Goal: Task Accomplishment & Management: Use online tool/utility

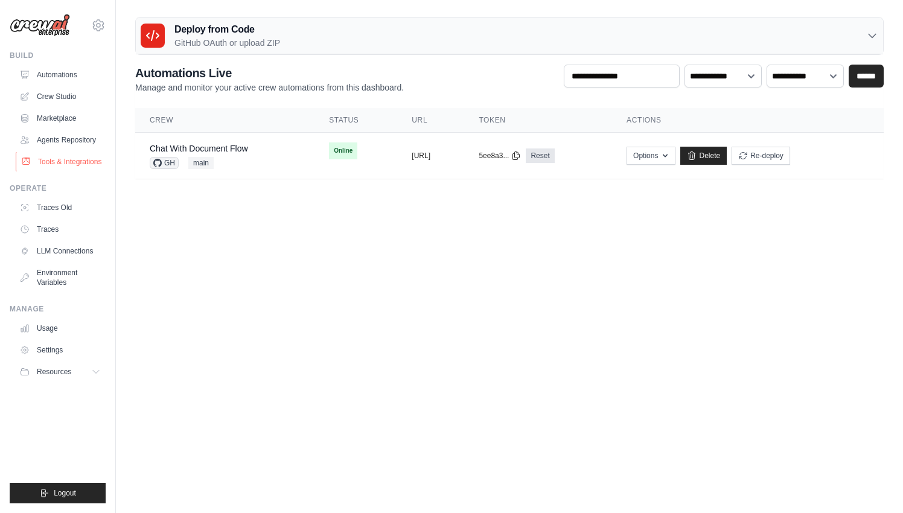
click at [80, 157] on link "Tools & Integrations" at bounding box center [61, 161] width 91 height 19
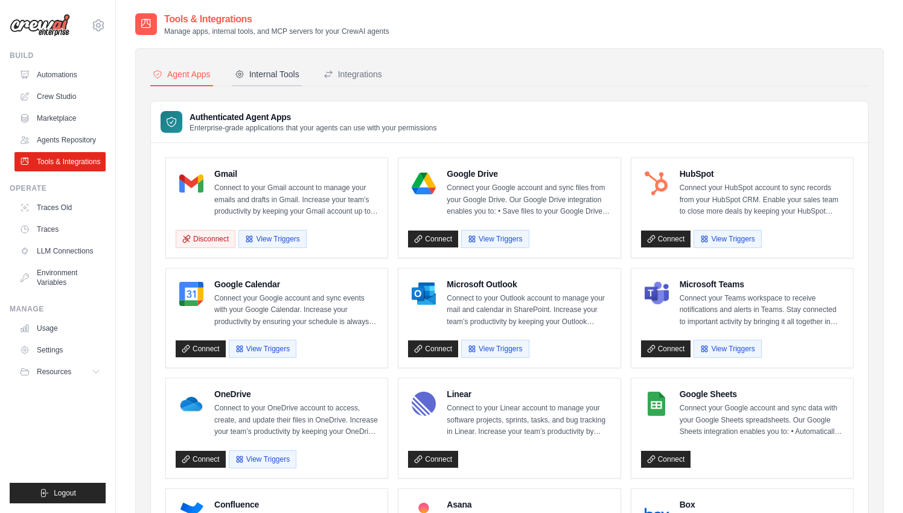
click at [278, 80] on div "Internal Tools" at bounding box center [267, 74] width 65 height 12
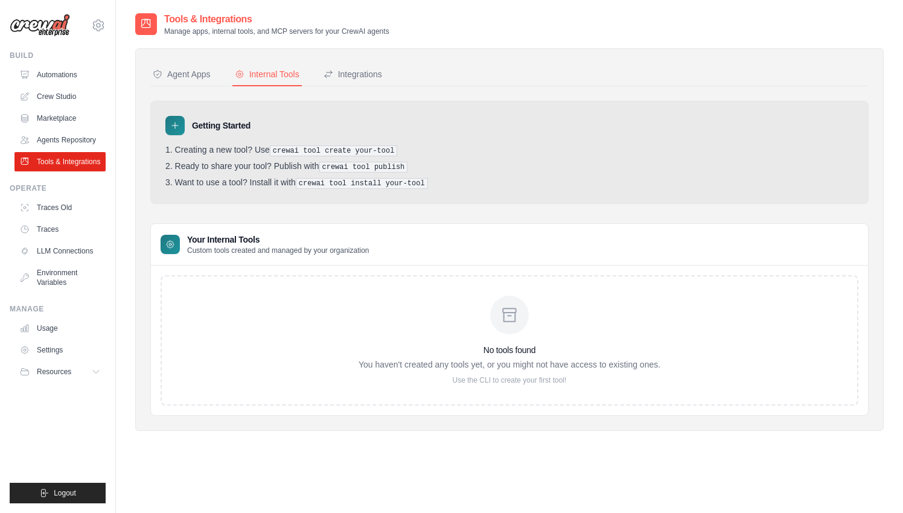
click at [287, 146] on pre "crewai tool create your-tool" at bounding box center [334, 150] width 128 height 11
drag, startPoint x: 287, startPoint y: 146, endPoint x: 413, endPoint y: 149, distance: 126.7
click at [413, 149] on li "Creating a new tool? Use crewai tool create your-tool" at bounding box center [509, 150] width 688 height 11
copy ol "crewai tool create your-tool"
click at [323, 183] on pre "crewai tool install your-tool" at bounding box center [362, 183] width 132 height 11
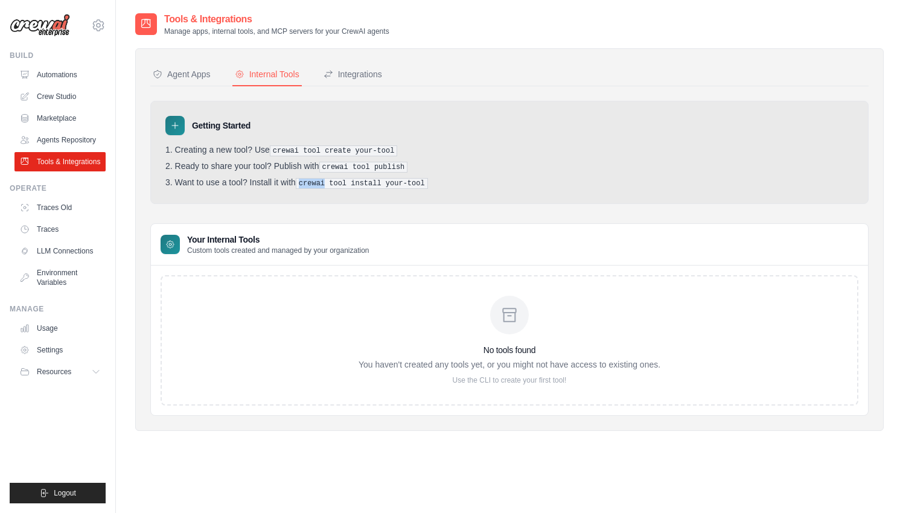
click at [323, 183] on pre "crewai tool install your-tool" at bounding box center [362, 183] width 132 height 11
click at [335, 170] on pre "crewai tool publish" at bounding box center [363, 167] width 89 height 11
drag, startPoint x: 335, startPoint y: 170, endPoint x: 395, endPoint y: 170, distance: 59.1
click at [395, 170] on pre "crewai tool publish" at bounding box center [363, 167] width 89 height 11
copy pre "crewai tool publish"
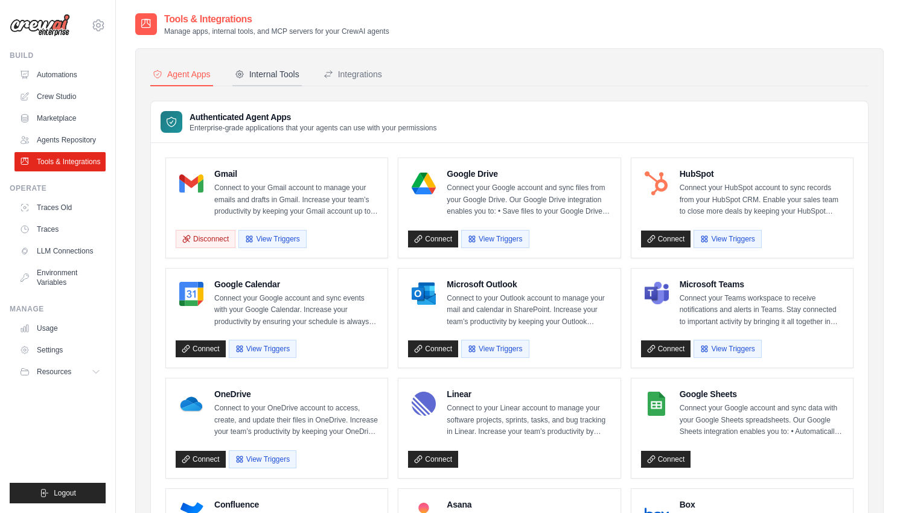
click at [265, 81] on button "Internal Tools" at bounding box center [266, 74] width 69 height 23
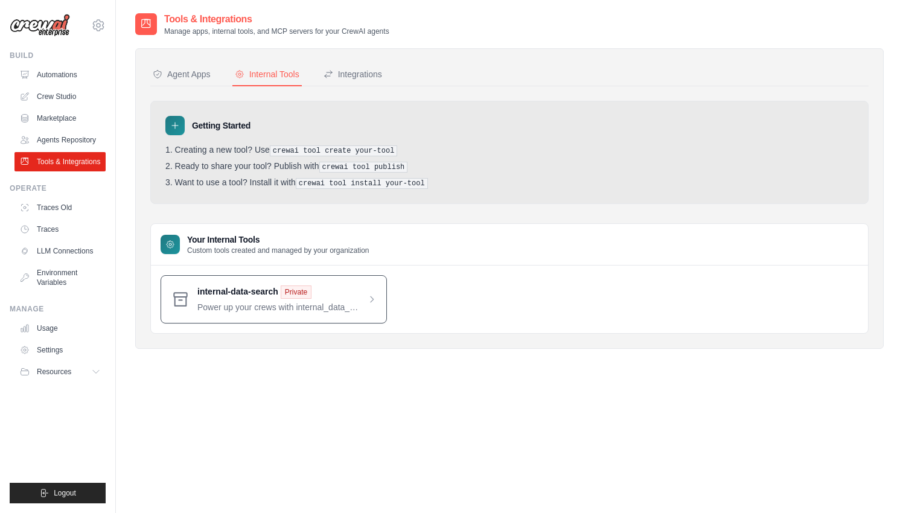
click at [263, 302] on span at bounding box center [286, 299] width 179 height 28
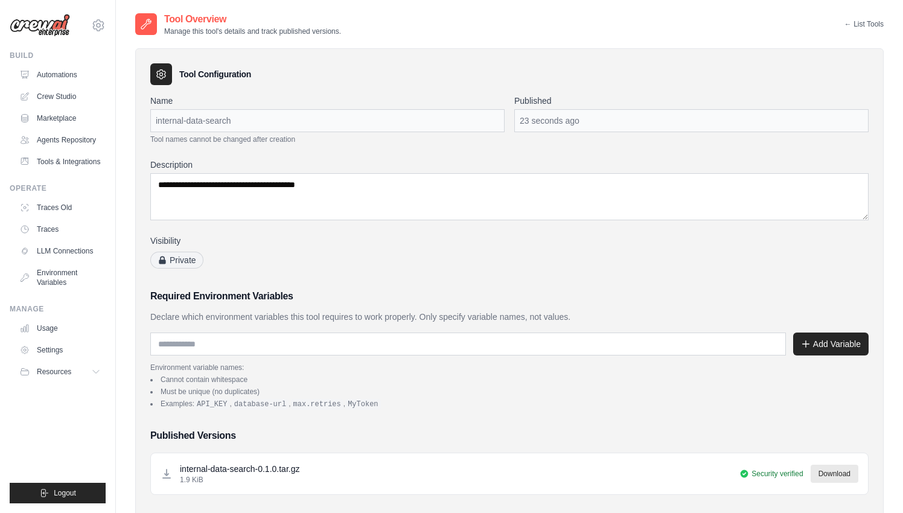
scroll to position [193, 0]
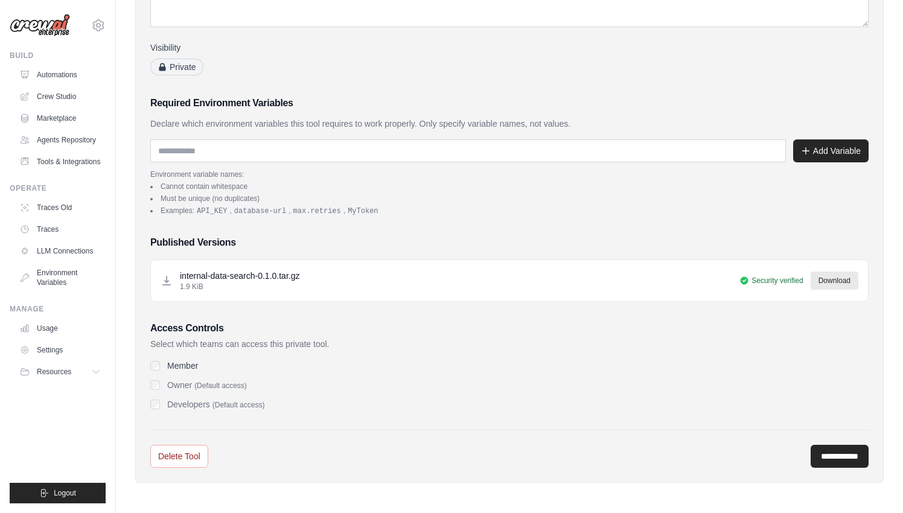
click at [252, 384] on div "Owner (Default access)" at bounding box center [509, 385] width 718 height 12
drag, startPoint x: 797, startPoint y: 280, endPoint x: 749, endPoint y: 280, distance: 48.3
click at [757, 280] on span "Security verified" at bounding box center [776, 281] width 51 height 10
click at [749, 280] on icon at bounding box center [744, 281] width 10 height 10
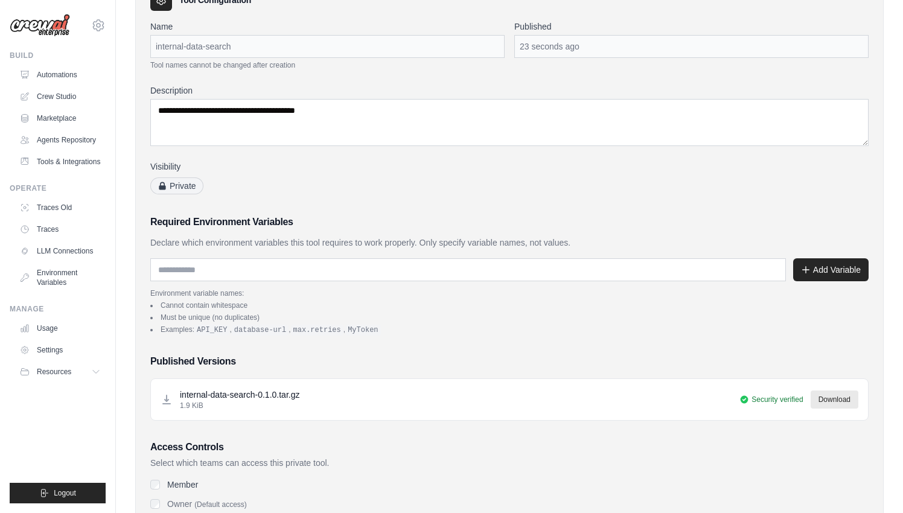
scroll to position [0, 0]
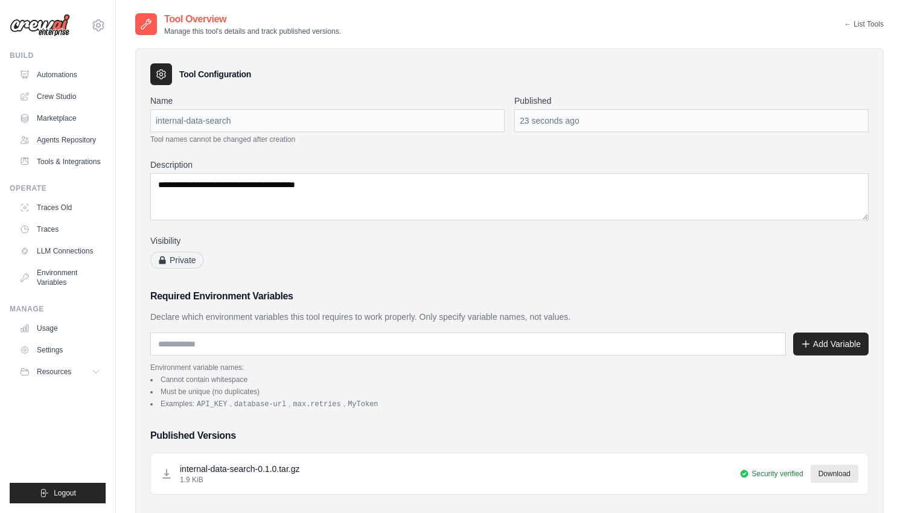
click at [584, 127] on div "23 seconds ago" at bounding box center [691, 120] width 354 height 23
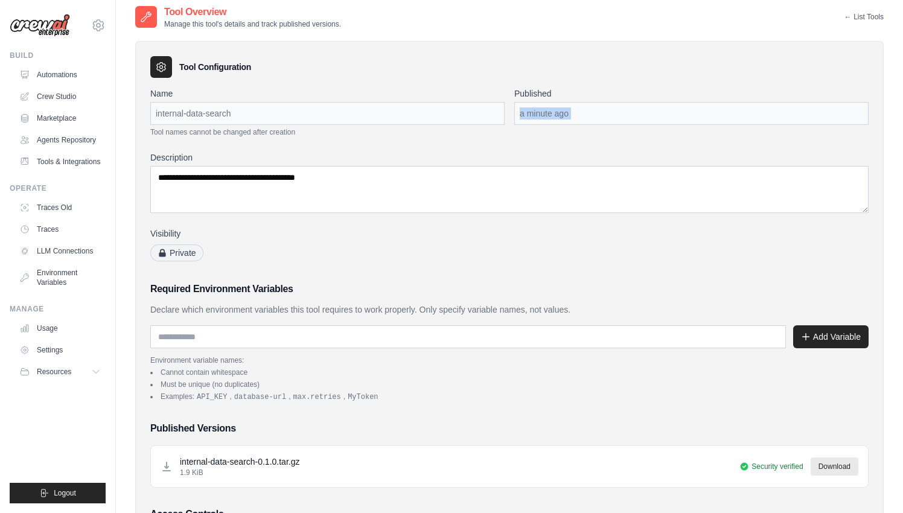
scroll to position [193, 0]
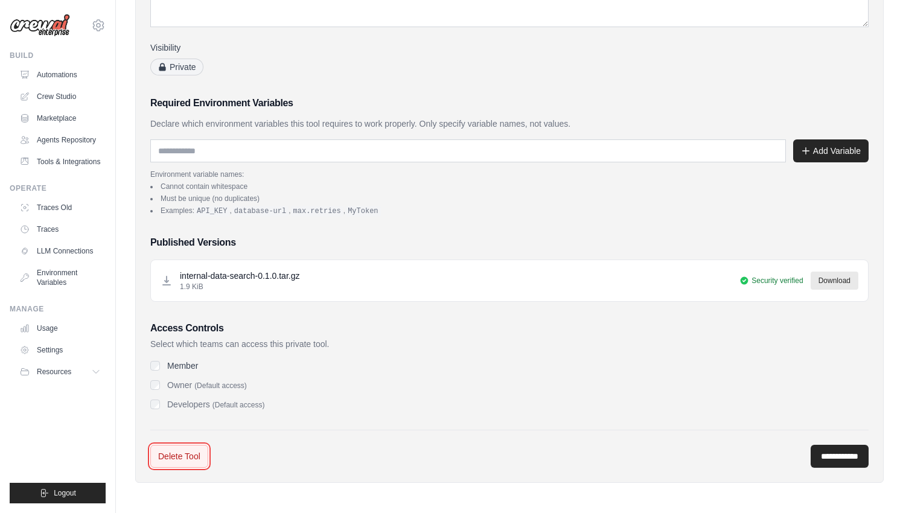
click at [197, 445] on link "Delete Tool" at bounding box center [179, 456] width 58 height 23
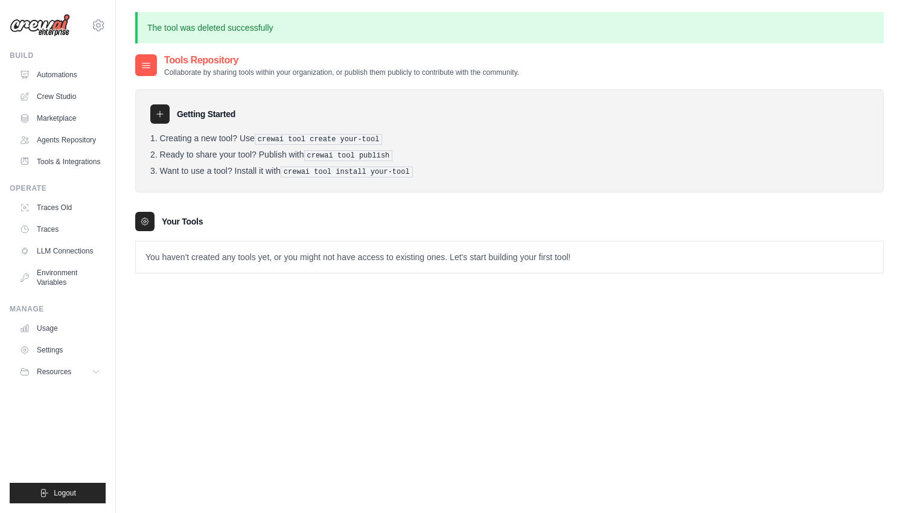
click at [535, 352] on div "Tools Repository Collaborate by sharing tools within your organization, or publ…" at bounding box center [509, 309] width 748 height 513
click at [311, 401] on div "Tools Repository Collaborate by sharing tools within your organization, or publ…" at bounding box center [509, 309] width 748 height 513
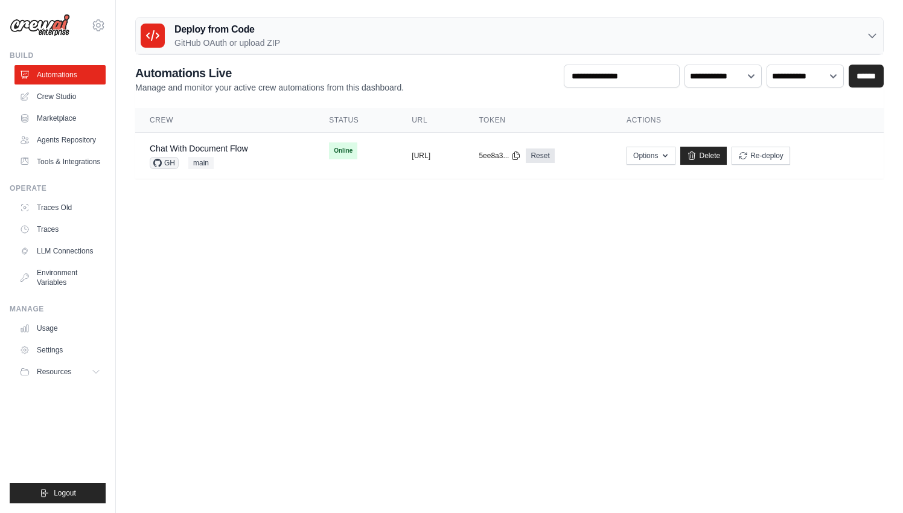
click at [206, 245] on body "vinicius@crewai.com CrewAI Internal Org Vini Org NC@Crew Blog" at bounding box center [451, 256] width 903 height 513
